Goal: Transaction & Acquisition: Purchase product/service

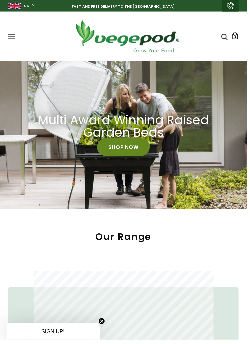
click at [123, 152] on link "Shop Now" at bounding box center [124, 149] width 53 height 18
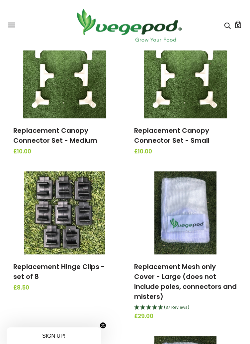
scroll to position [973, 0]
